Goal: Task Accomplishment & Management: Manage account settings

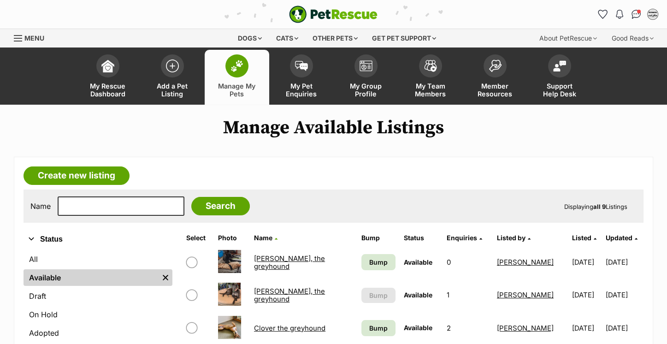
scroll to position [172, 0]
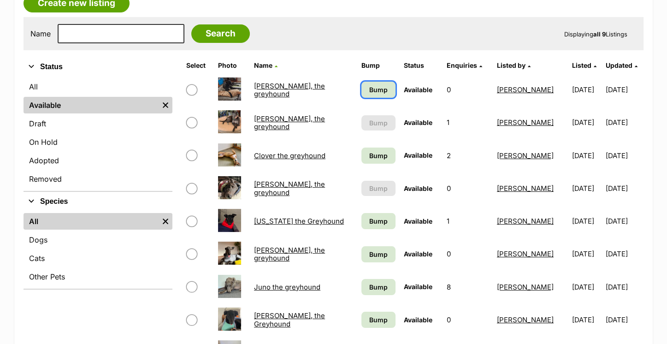
click at [372, 90] on span "Bump" at bounding box center [378, 90] width 18 height 10
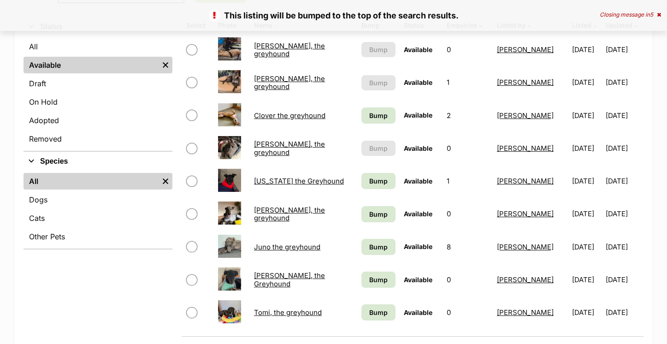
scroll to position [257, 0]
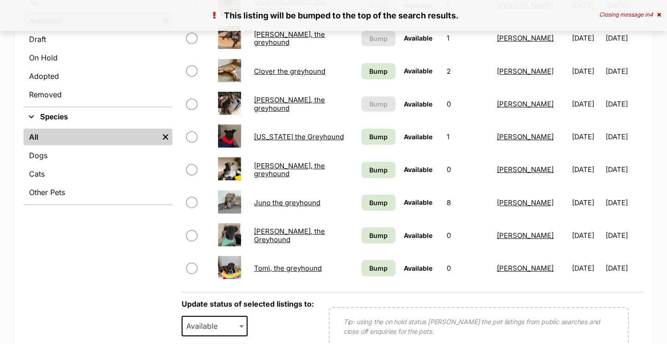
click at [291, 67] on link "Clover the greyhound" at bounding box center [289, 71] width 71 height 9
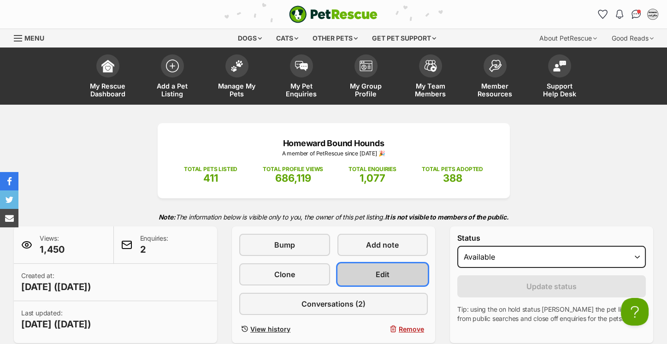
click at [358, 279] on link "Edit" at bounding box center [383, 274] width 91 height 22
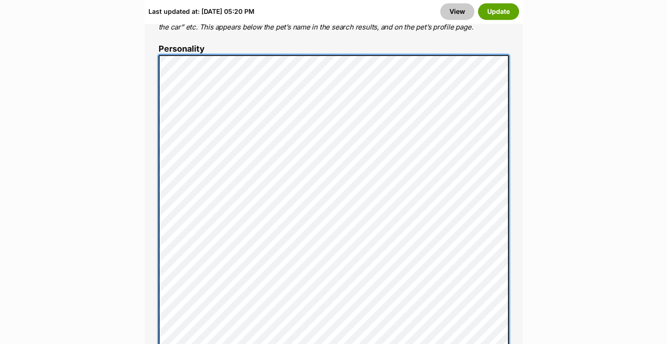
scroll to position [768, 0]
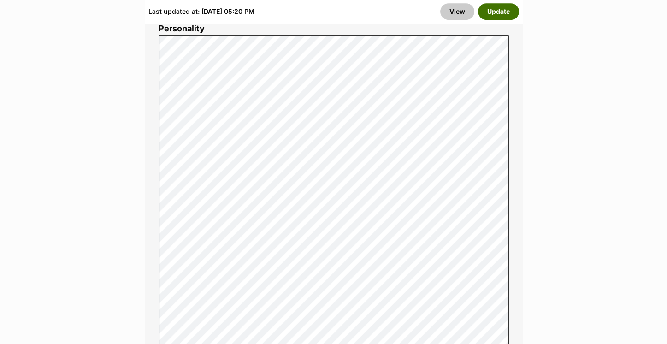
click at [502, 12] on button "Update" at bounding box center [498, 11] width 41 height 17
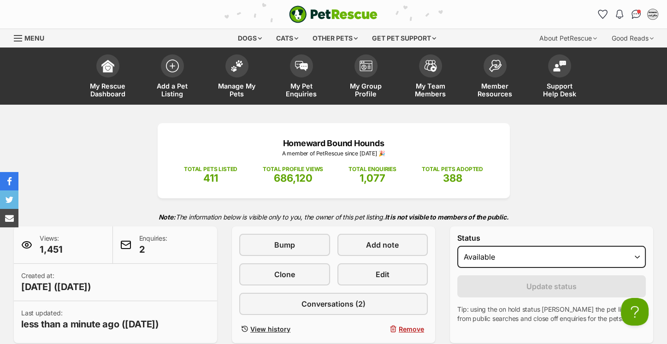
click at [628, 181] on div "Homeward Bound Hounds A member of PetRescue since 2017 🎉 TOTAL PETS LISTED 411 …" at bounding box center [333, 233] width 667 height 220
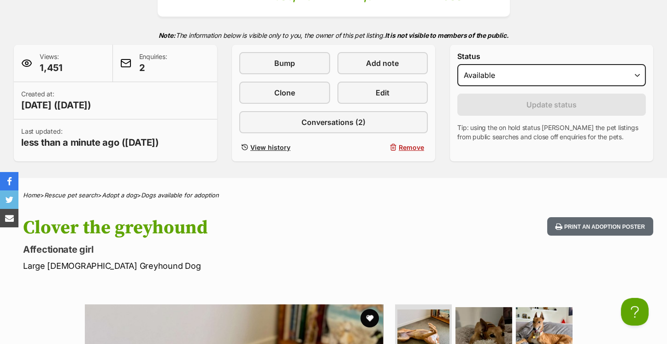
scroll to position [185, 0]
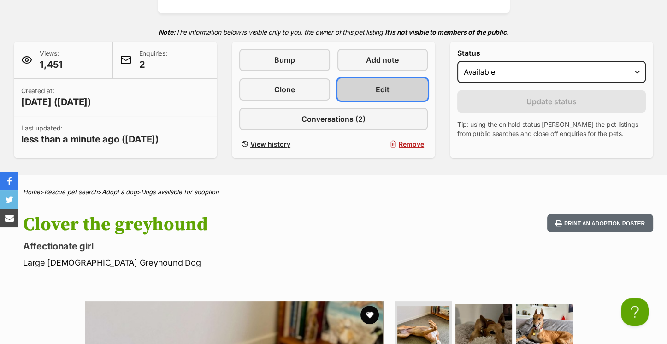
click at [380, 87] on span "Edit" at bounding box center [383, 89] width 14 height 11
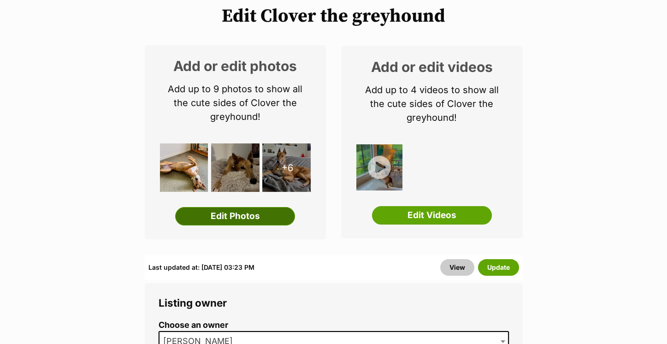
click at [219, 217] on link "Edit Photos" at bounding box center [235, 216] width 120 height 18
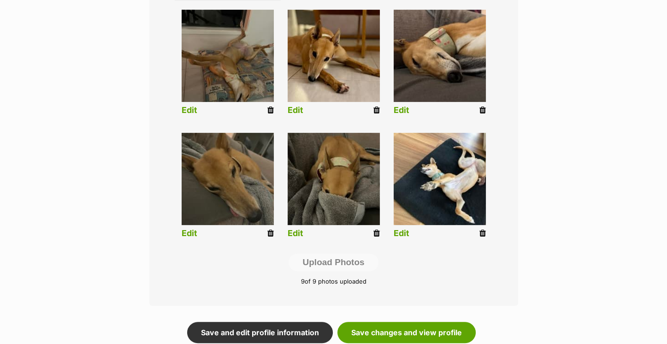
scroll to position [370, 0]
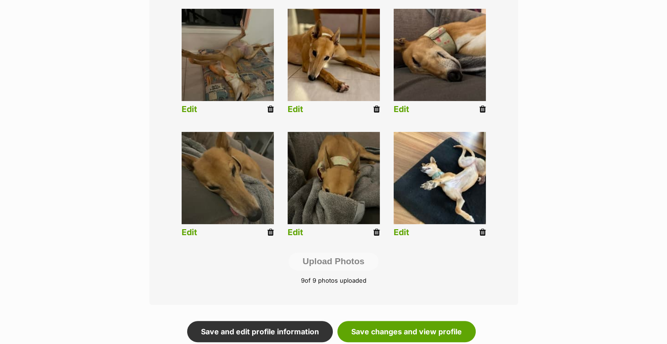
click at [378, 231] on icon at bounding box center [377, 232] width 6 height 8
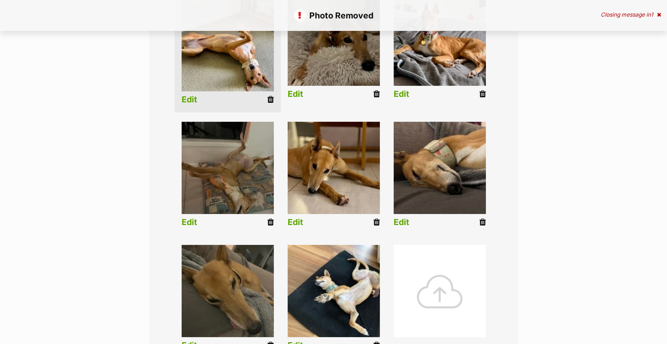
scroll to position [293, 0]
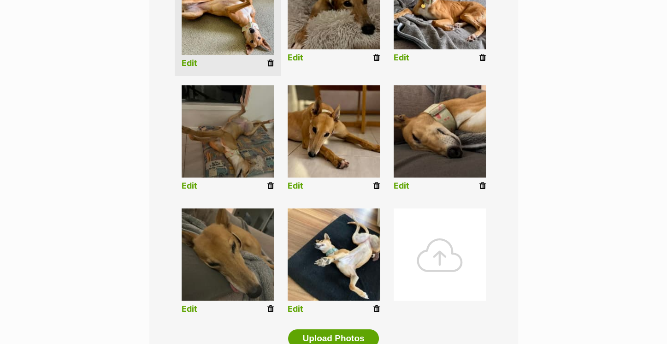
click at [268, 309] on icon at bounding box center [270, 309] width 6 height 8
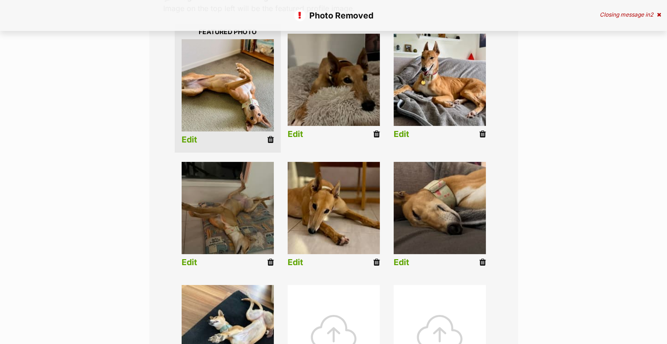
scroll to position [292, 0]
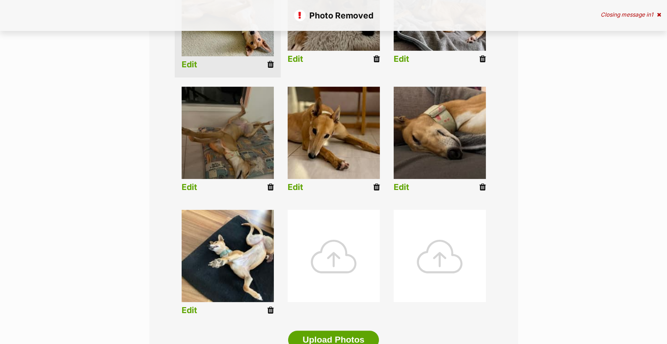
click at [350, 225] on div at bounding box center [334, 256] width 92 height 92
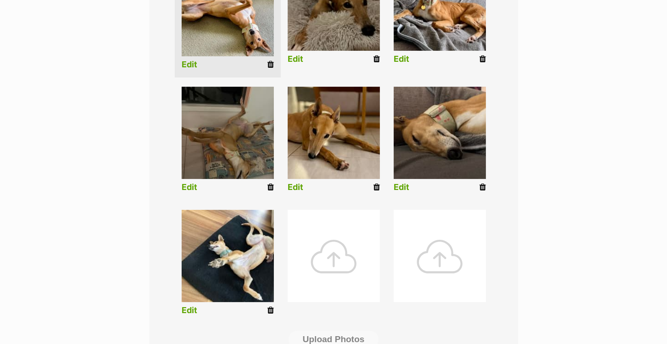
click at [329, 265] on div at bounding box center [334, 256] width 92 height 92
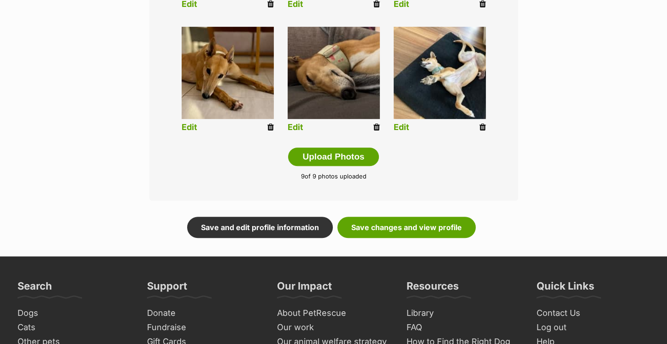
scroll to position [475, 0]
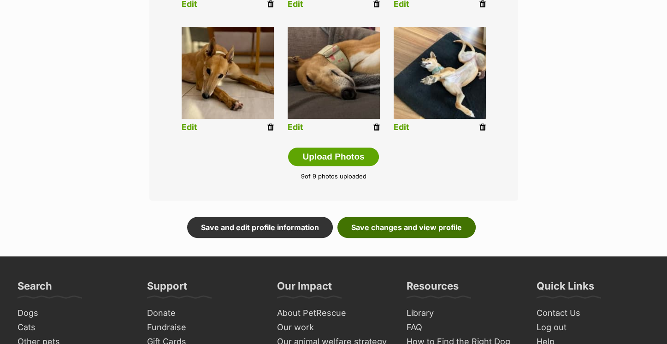
click at [415, 225] on link "Save changes and view profile" at bounding box center [407, 227] width 138 height 21
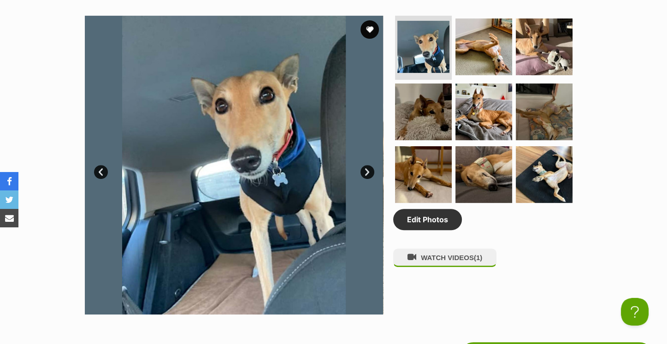
scroll to position [474, 0]
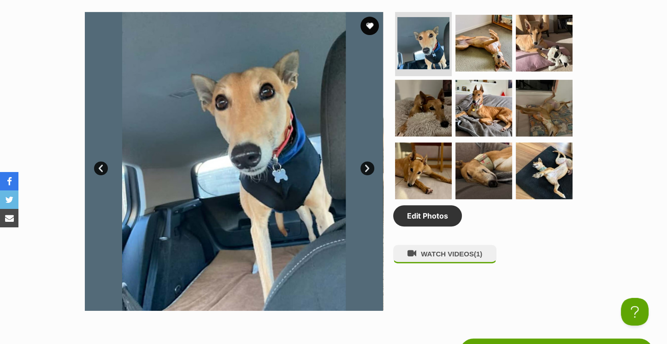
click at [517, 247] on div "Edit Photos WATCH VIDEOS (1)" at bounding box center [487, 161] width 189 height 299
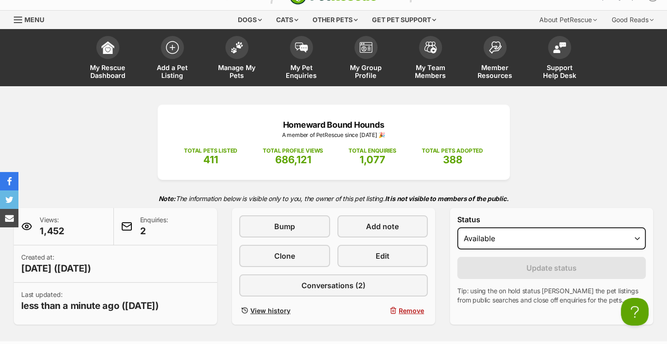
scroll to position [6, 0]
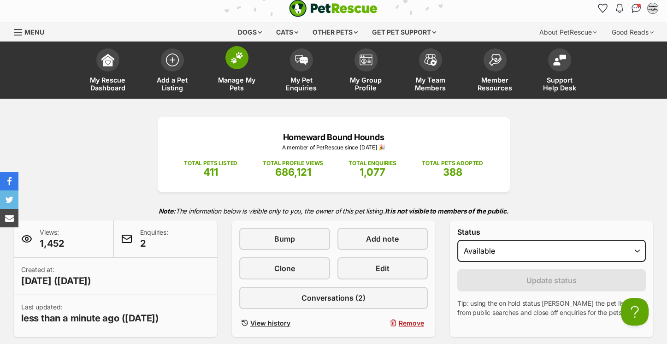
click at [235, 57] on img at bounding box center [237, 58] width 13 height 12
